Goal: Navigation & Orientation: Understand site structure

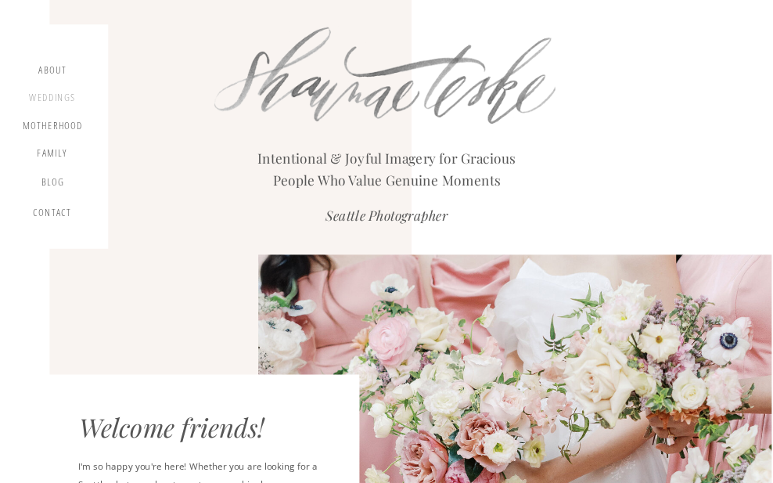
click at [58, 92] on div "Weddings" at bounding box center [51, 100] width 49 height 16
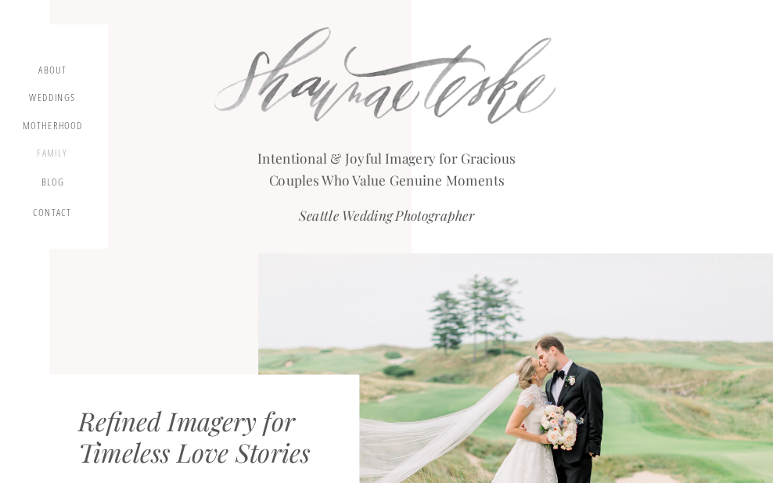
click at [63, 149] on div "Family" at bounding box center [51, 155] width 49 height 16
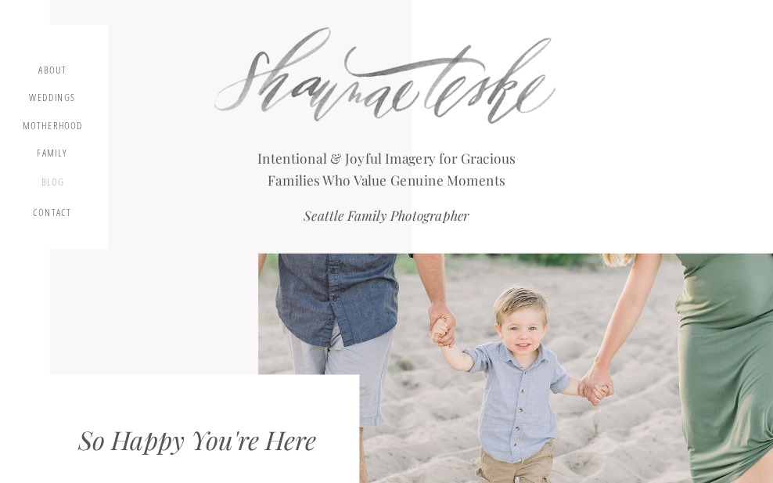
click at [51, 180] on div "blog" at bounding box center [53, 185] width 38 height 18
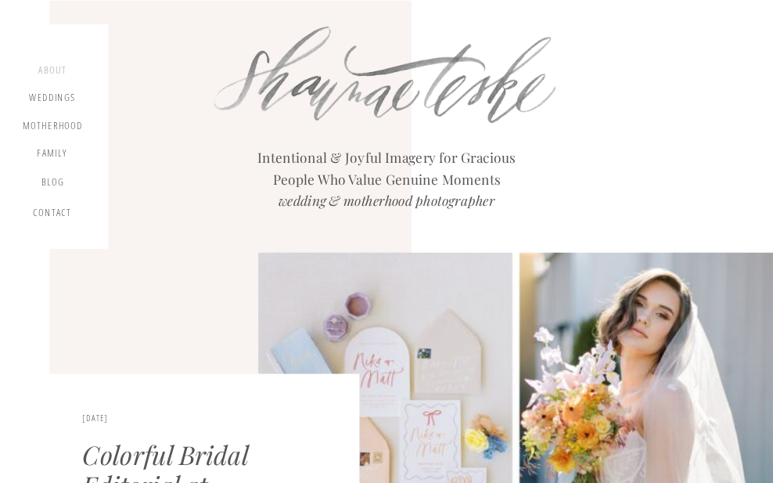
click at [59, 70] on div "about" at bounding box center [53, 72] width 38 height 16
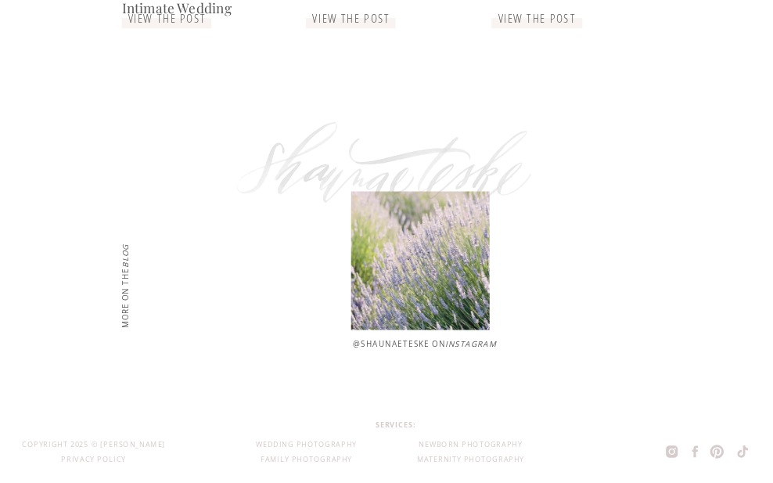
scroll to position [3384, 0]
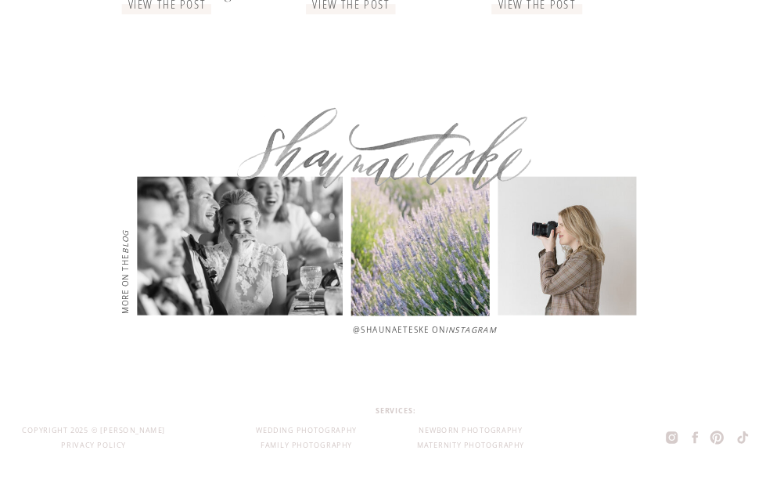
click at [383, 333] on p "@shaunaeteske on Instagram" at bounding box center [479, 329] width 253 height 13
